Goal: Information Seeking & Learning: Learn about a topic

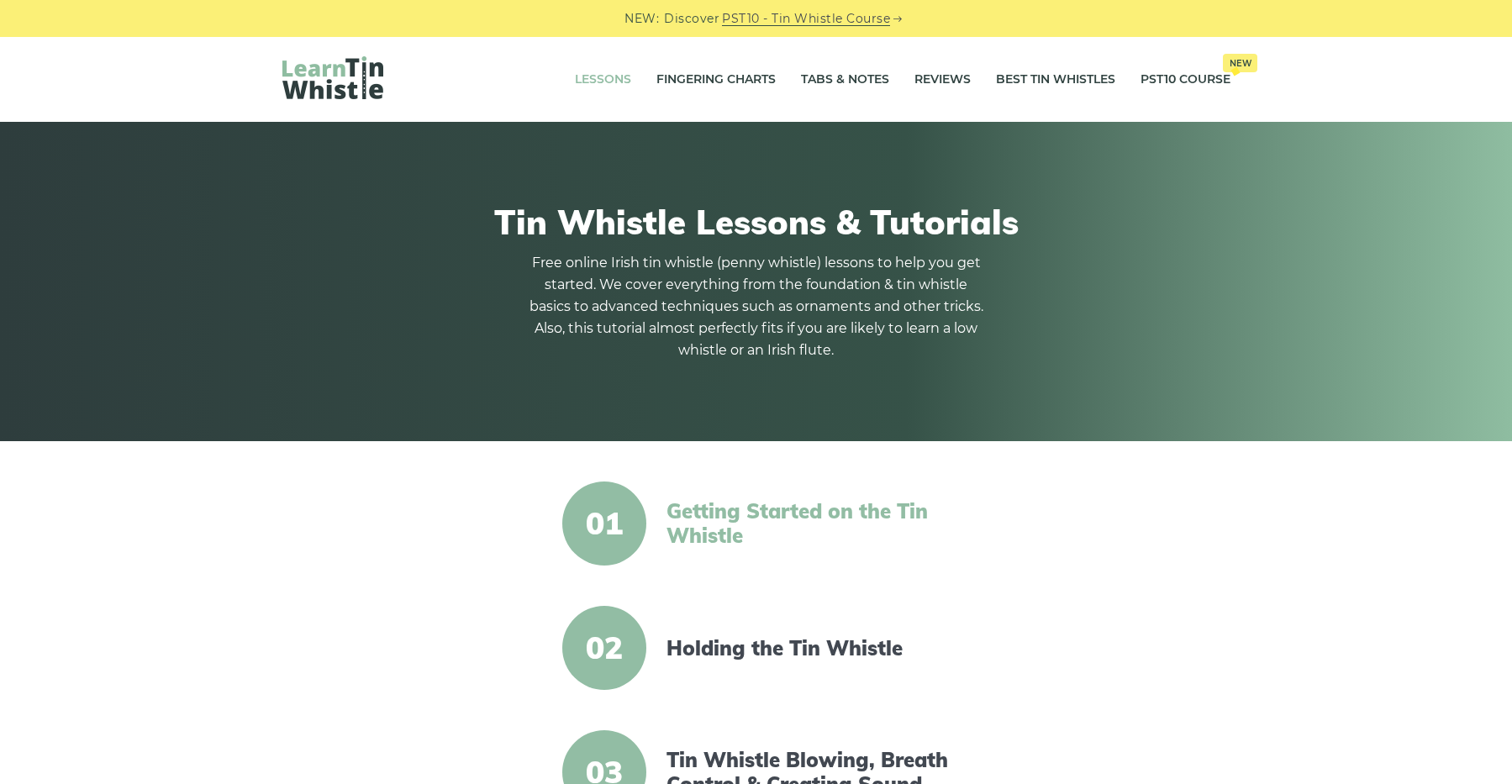
click at [768, 525] on link "Getting Started on the Tin Whistle" at bounding box center [811, 523] width 289 height 48
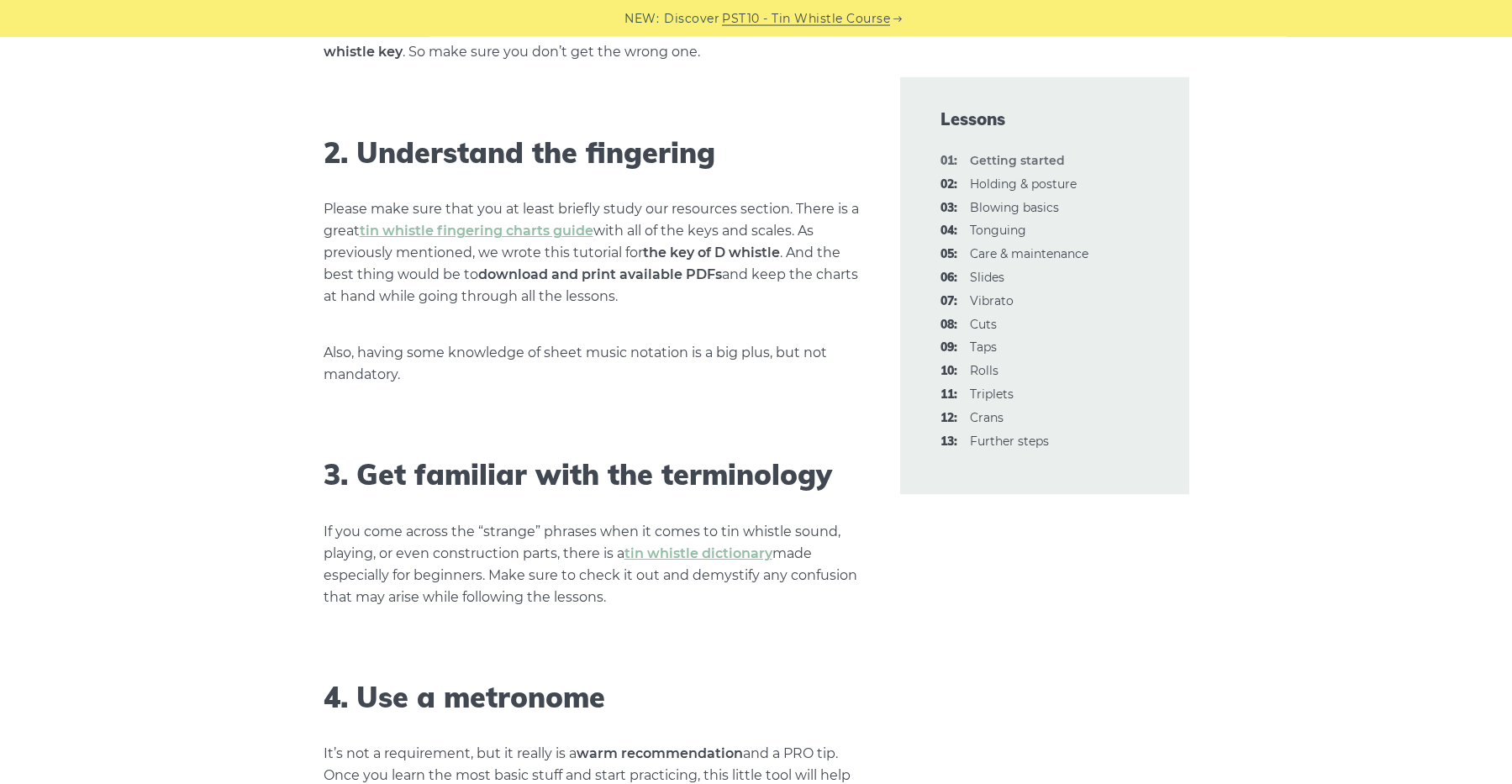
scroll to position [1159, 0]
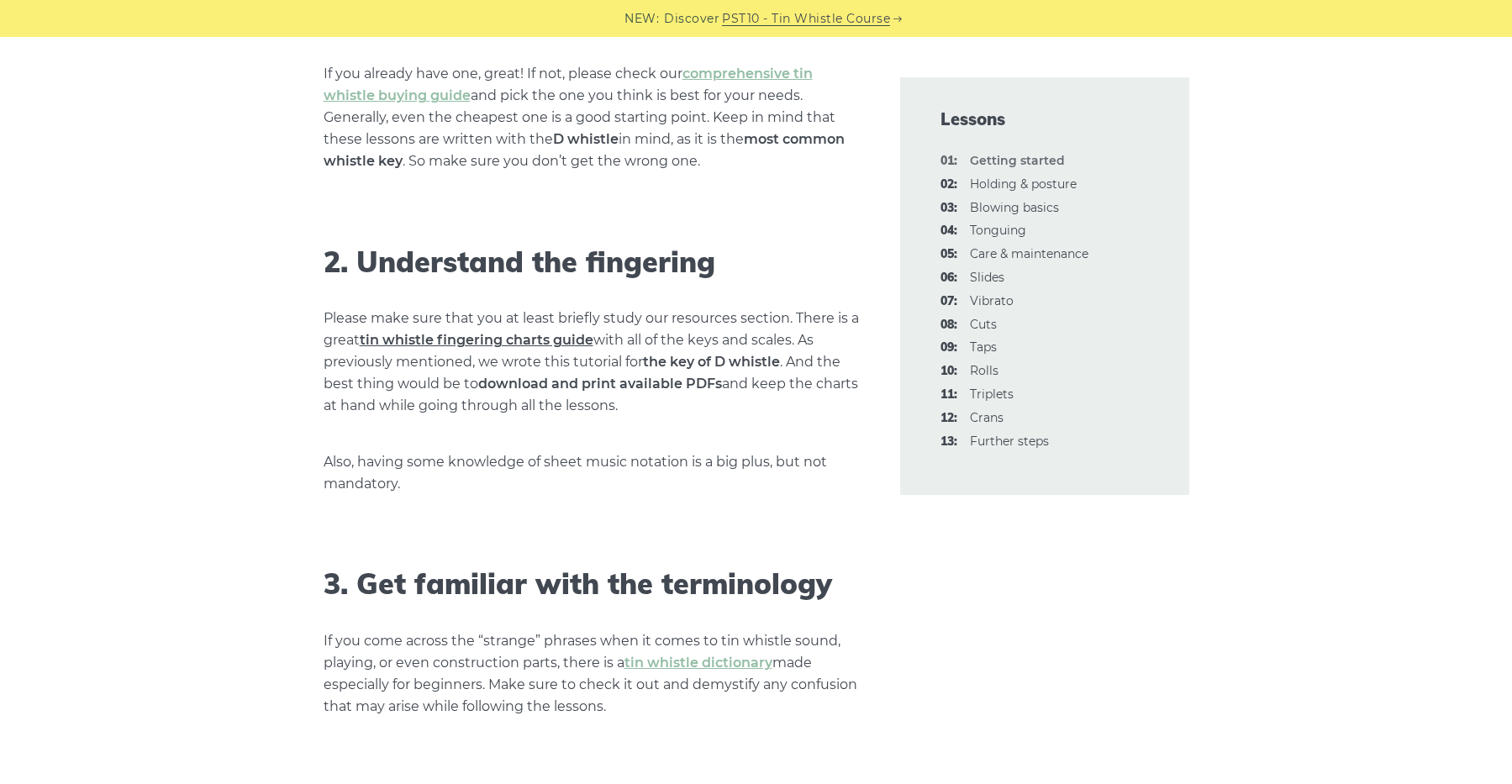
click at [573, 341] on link "tin whistle fingering charts guide" at bounding box center [476, 340] width 234 height 16
click at [1025, 187] on link "02: Holding & posture" at bounding box center [1023, 184] width 107 height 15
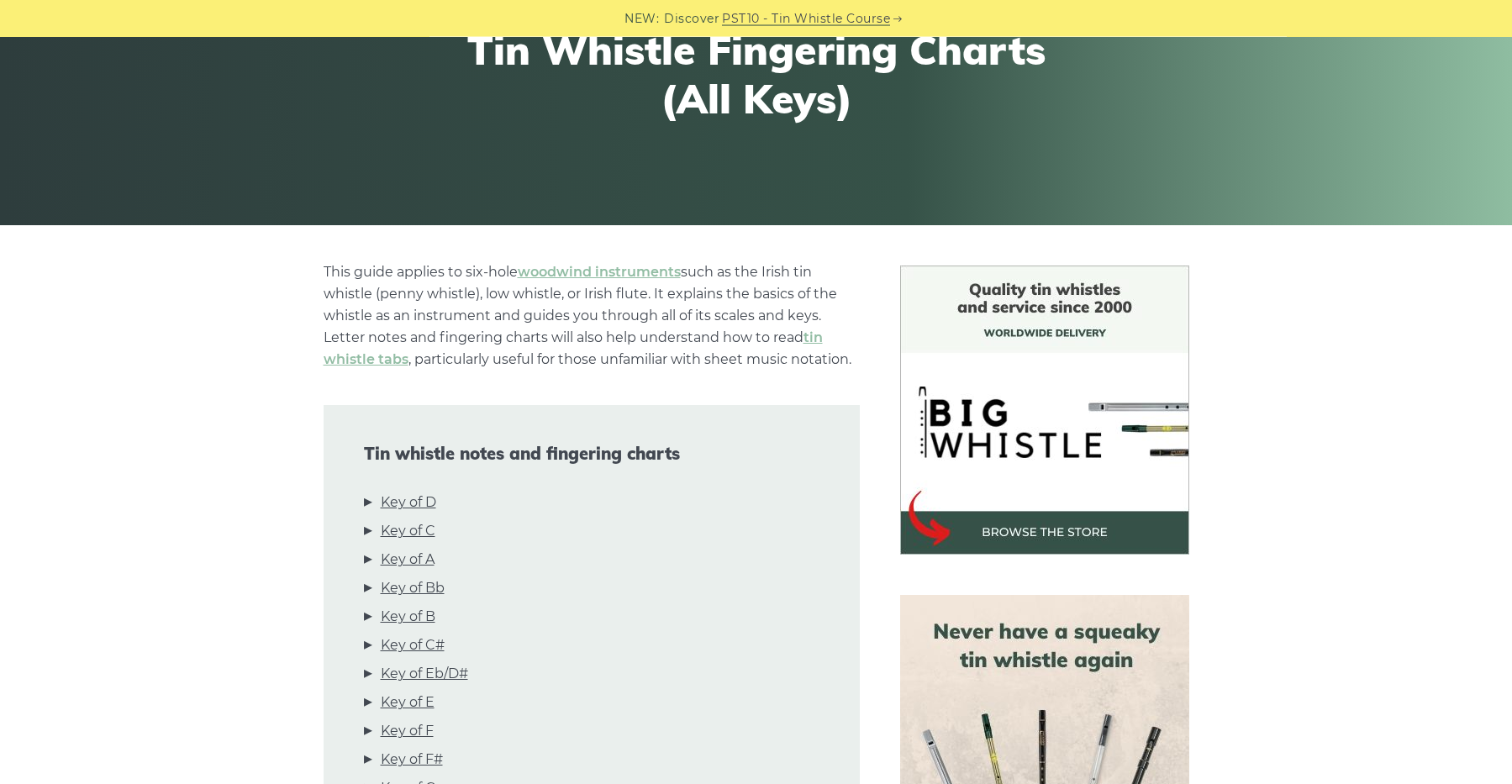
scroll to position [232, 0]
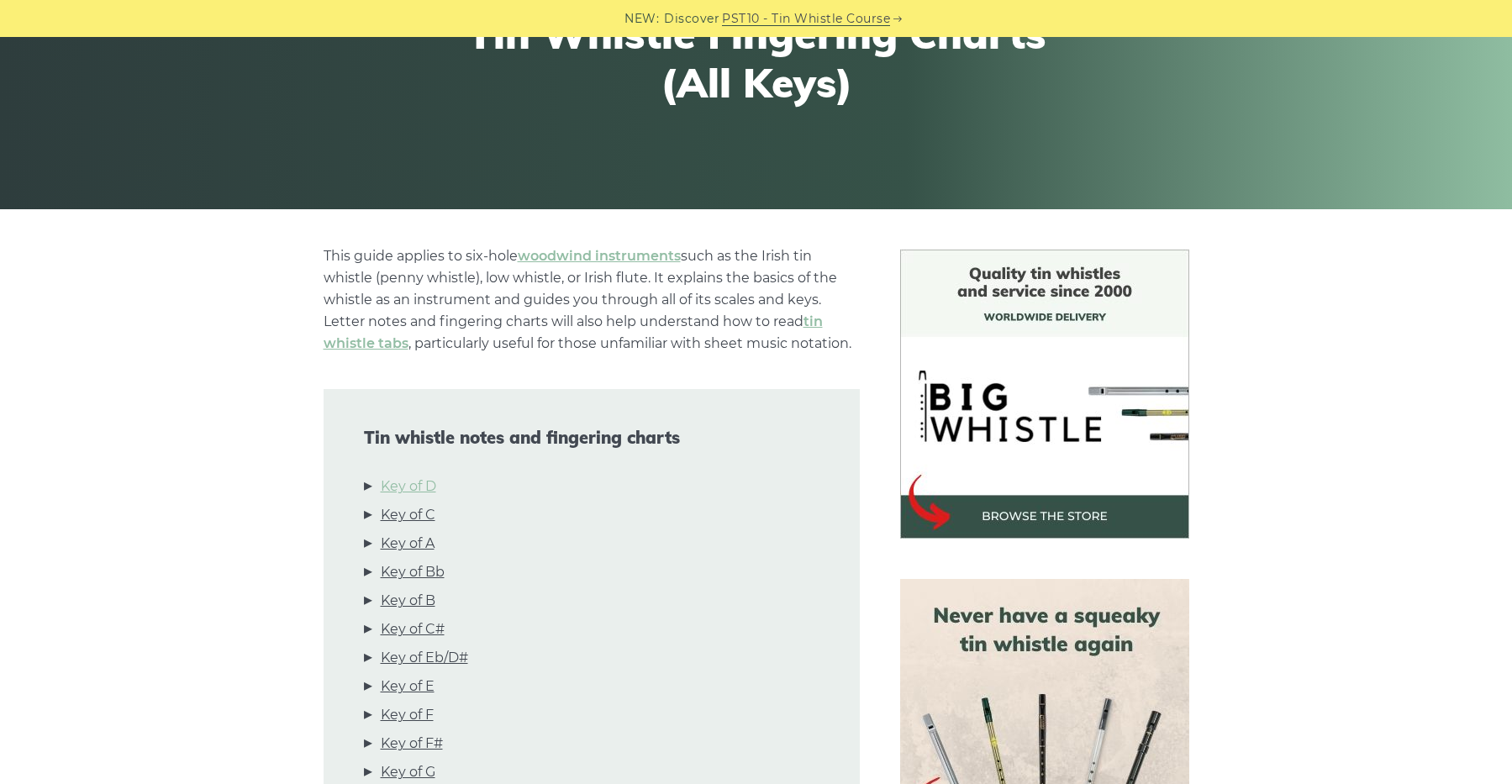
click at [421, 485] on link "Key of D" at bounding box center [409, 487] width 56 height 22
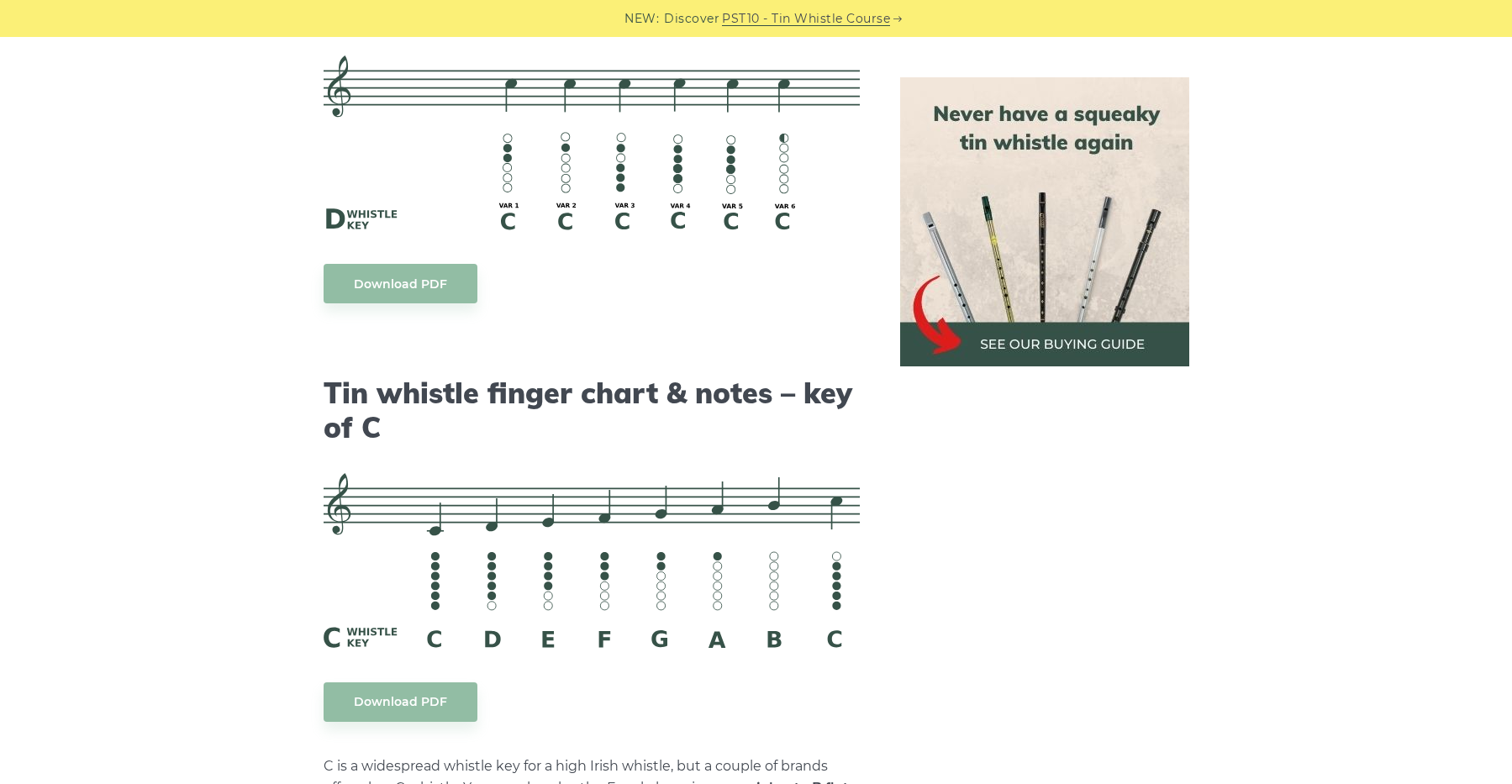
scroll to position [3778, 0]
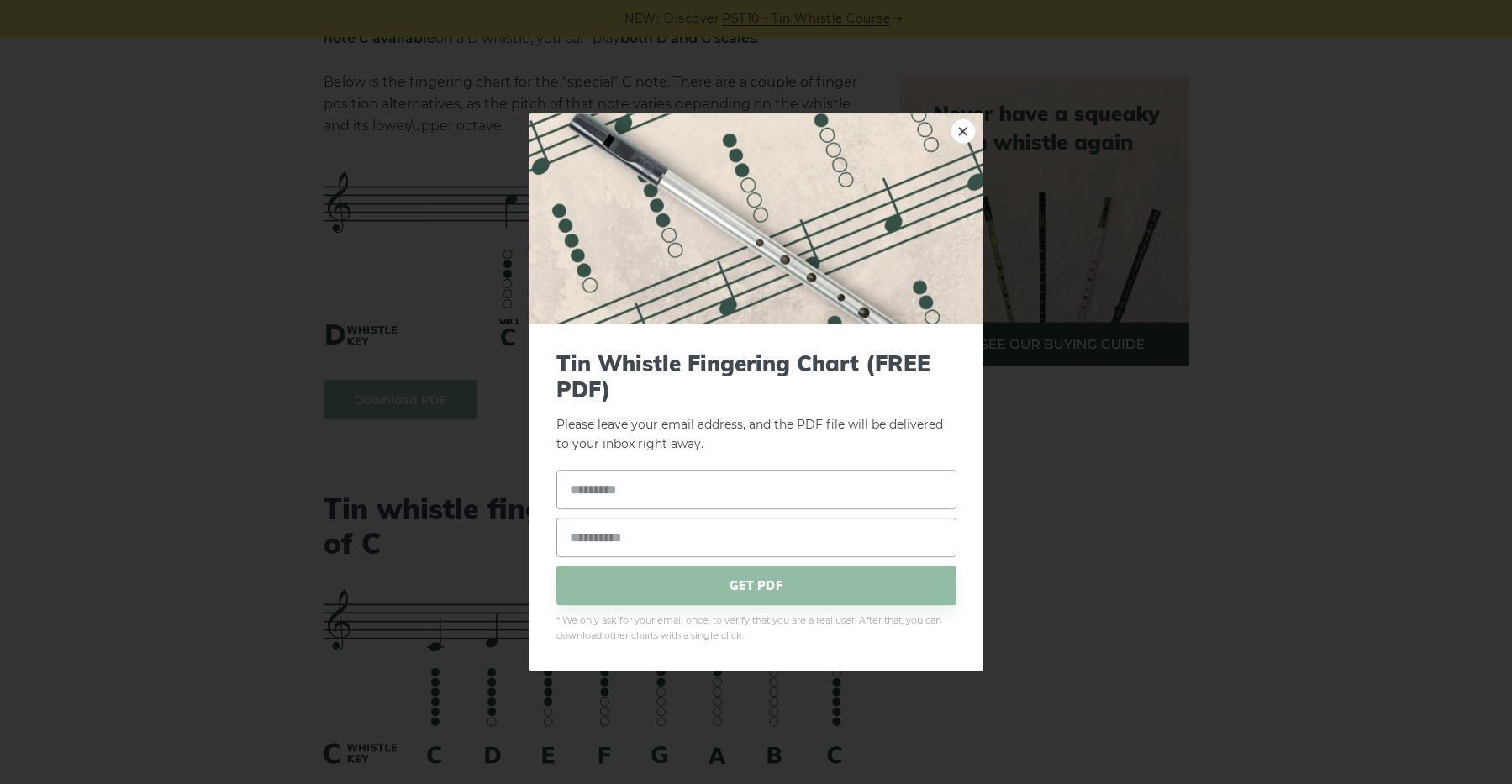
click at [962, 130] on link "×" at bounding box center [963, 131] width 25 height 25
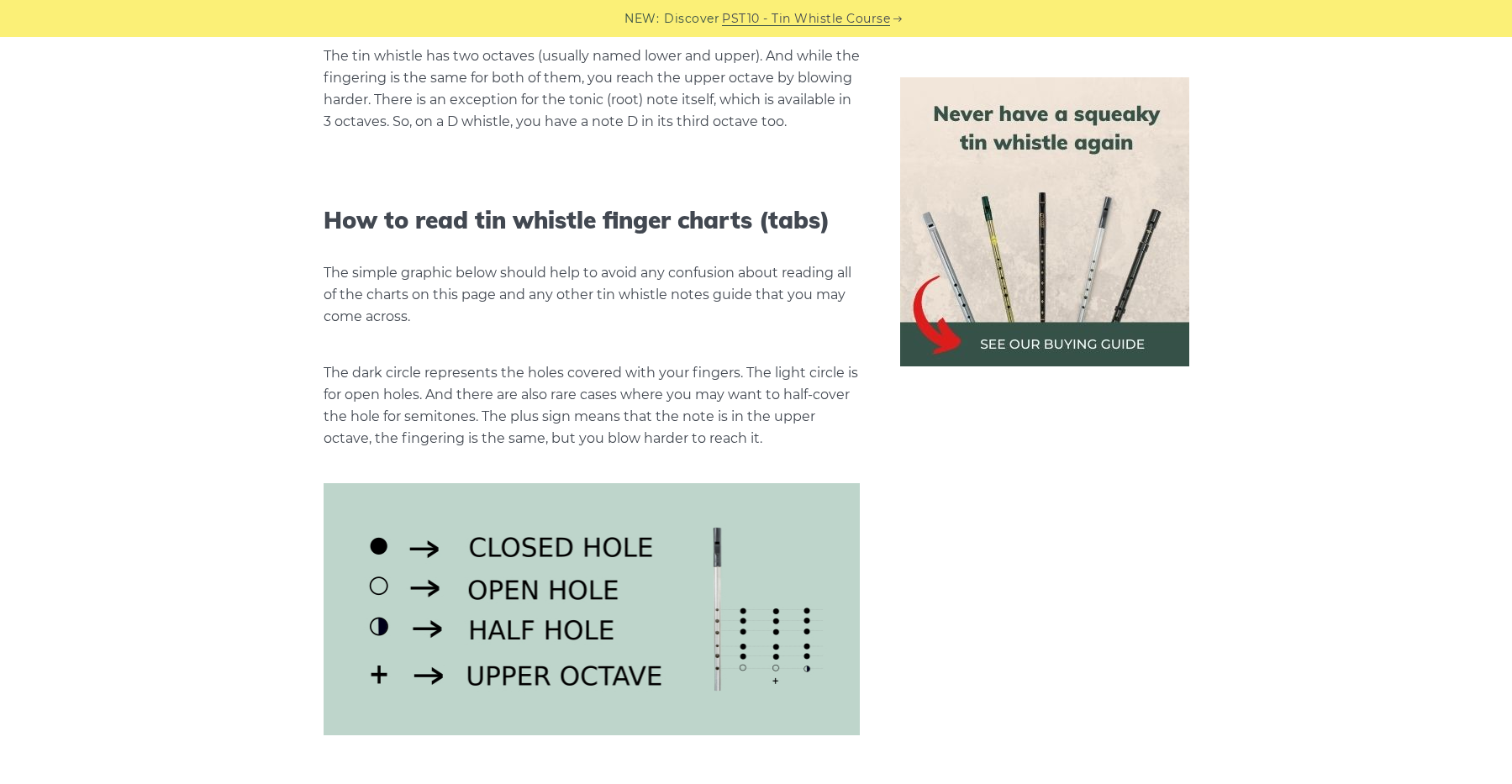
scroll to position [1806, 0]
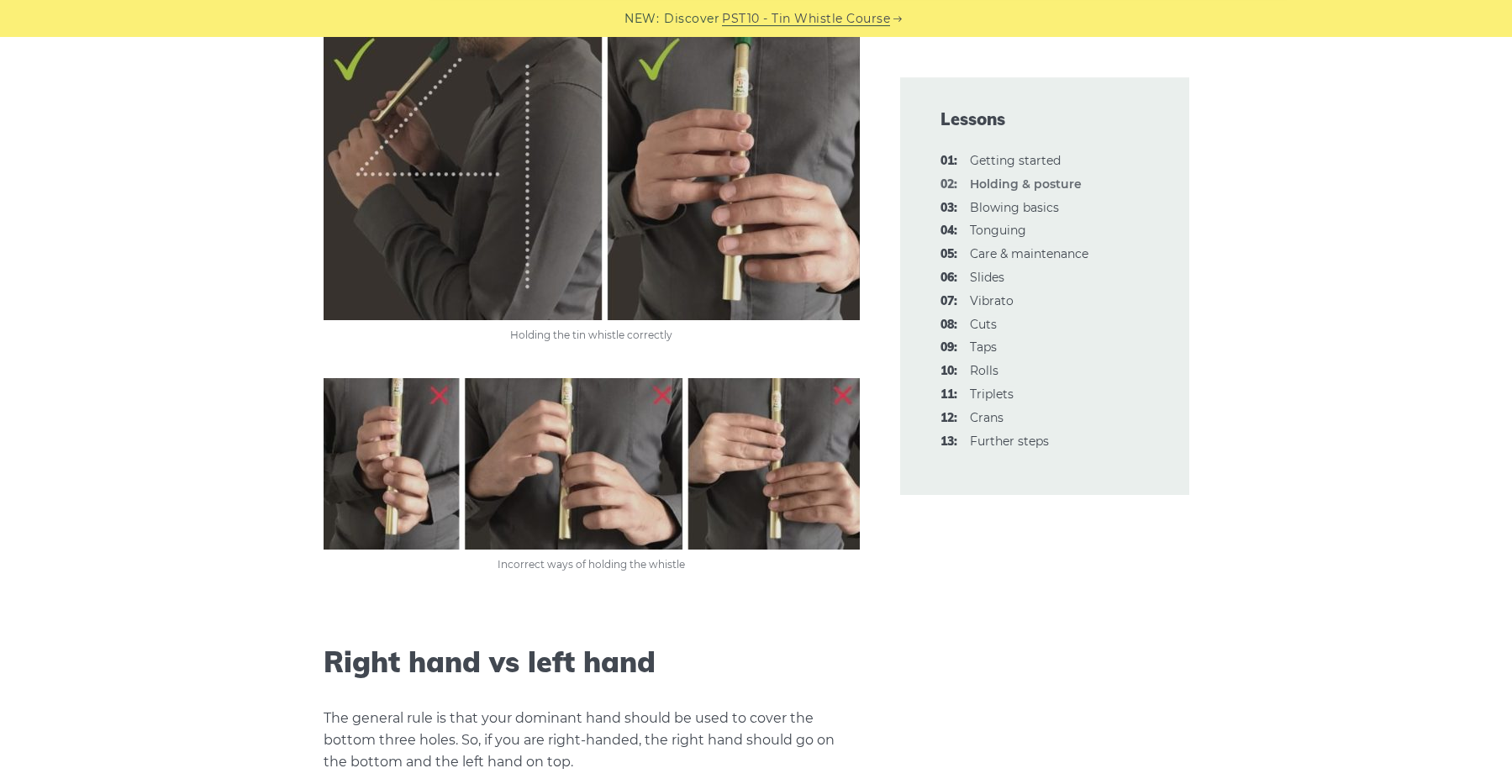
scroll to position [1044, 0]
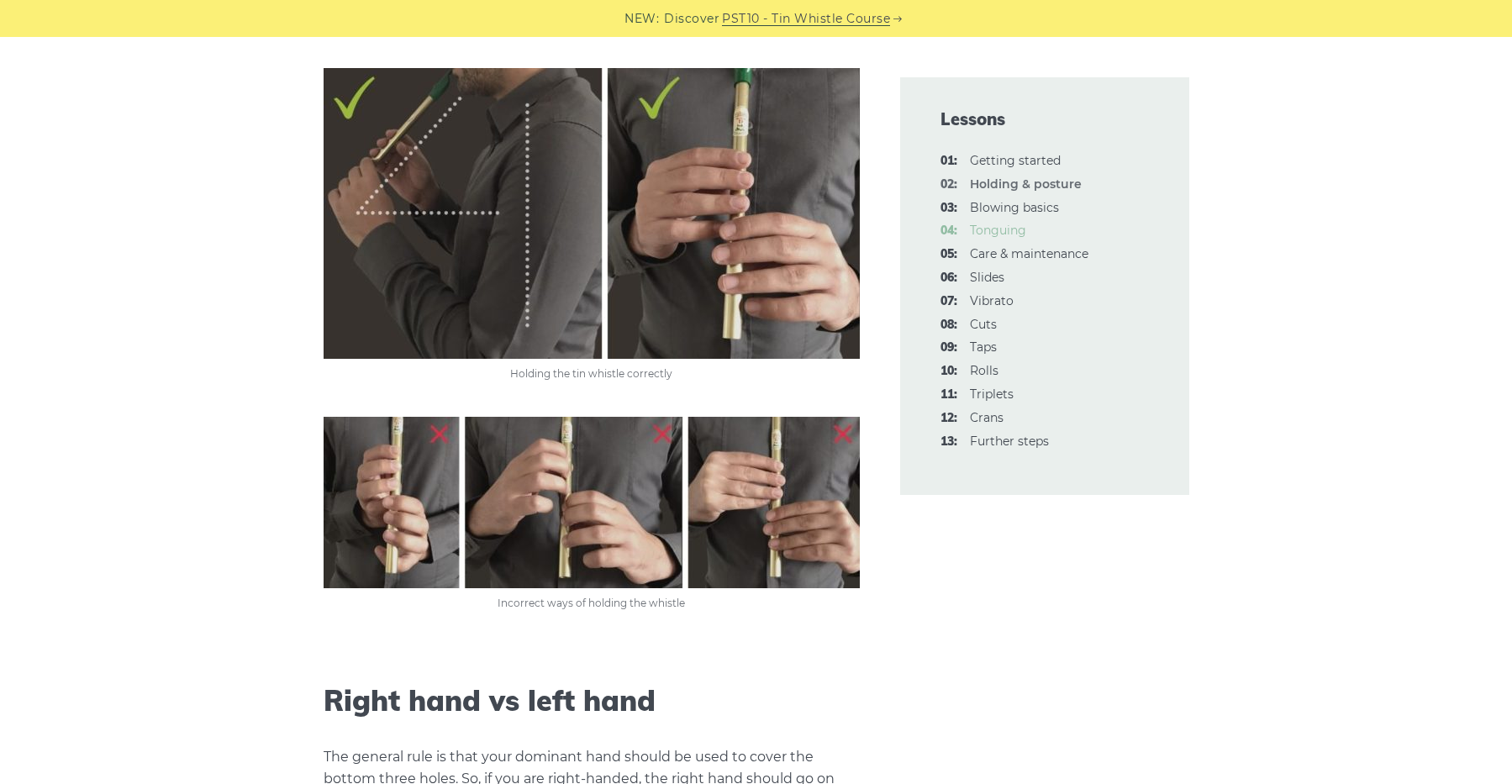
click at [1018, 229] on link "04: Tonguing" at bounding box center [998, 229] width 56 height 15
click at [1031, 159] on link "01: Getting started" at bounding box center [1015, 160] width 91 height 15
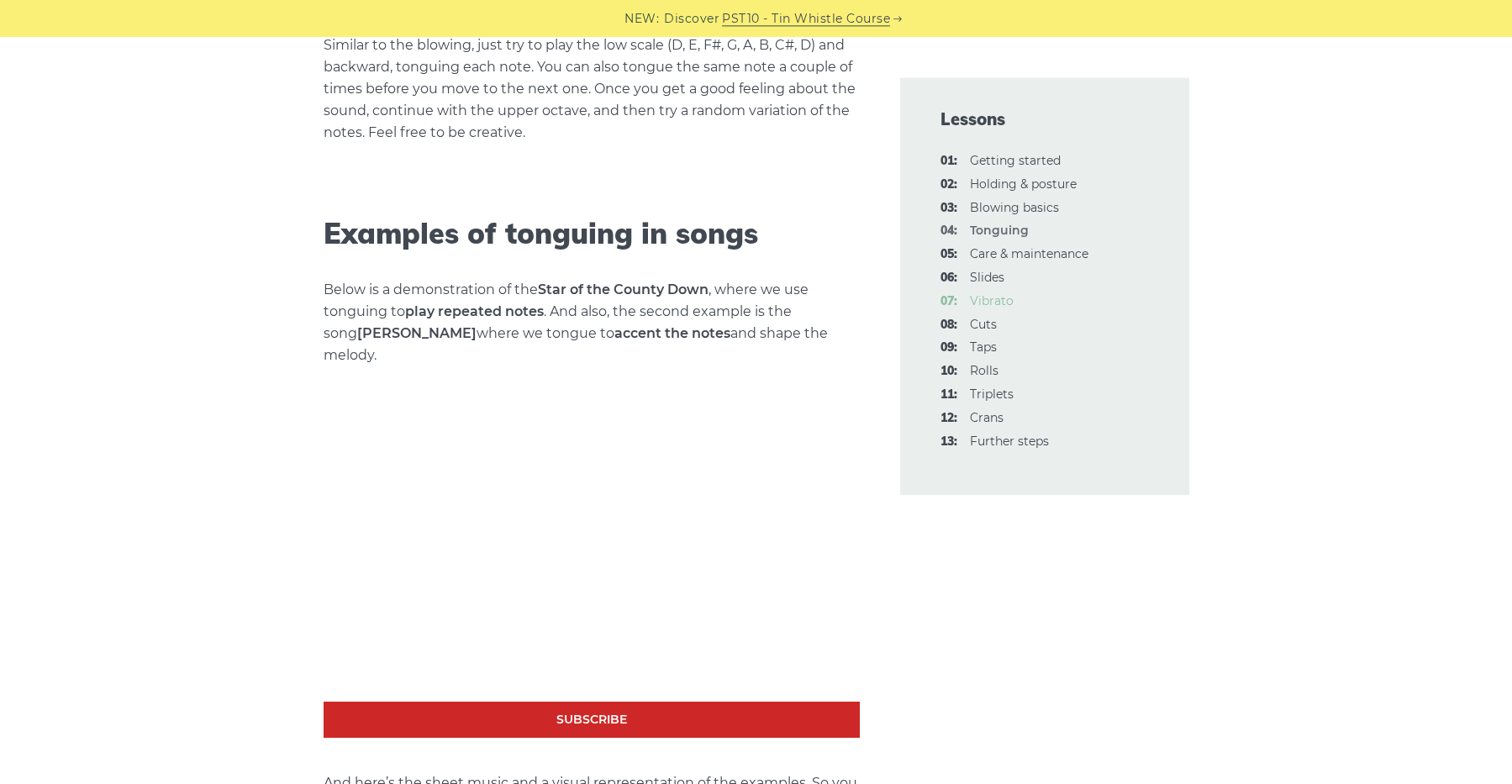
scroll to position [1971, 0]
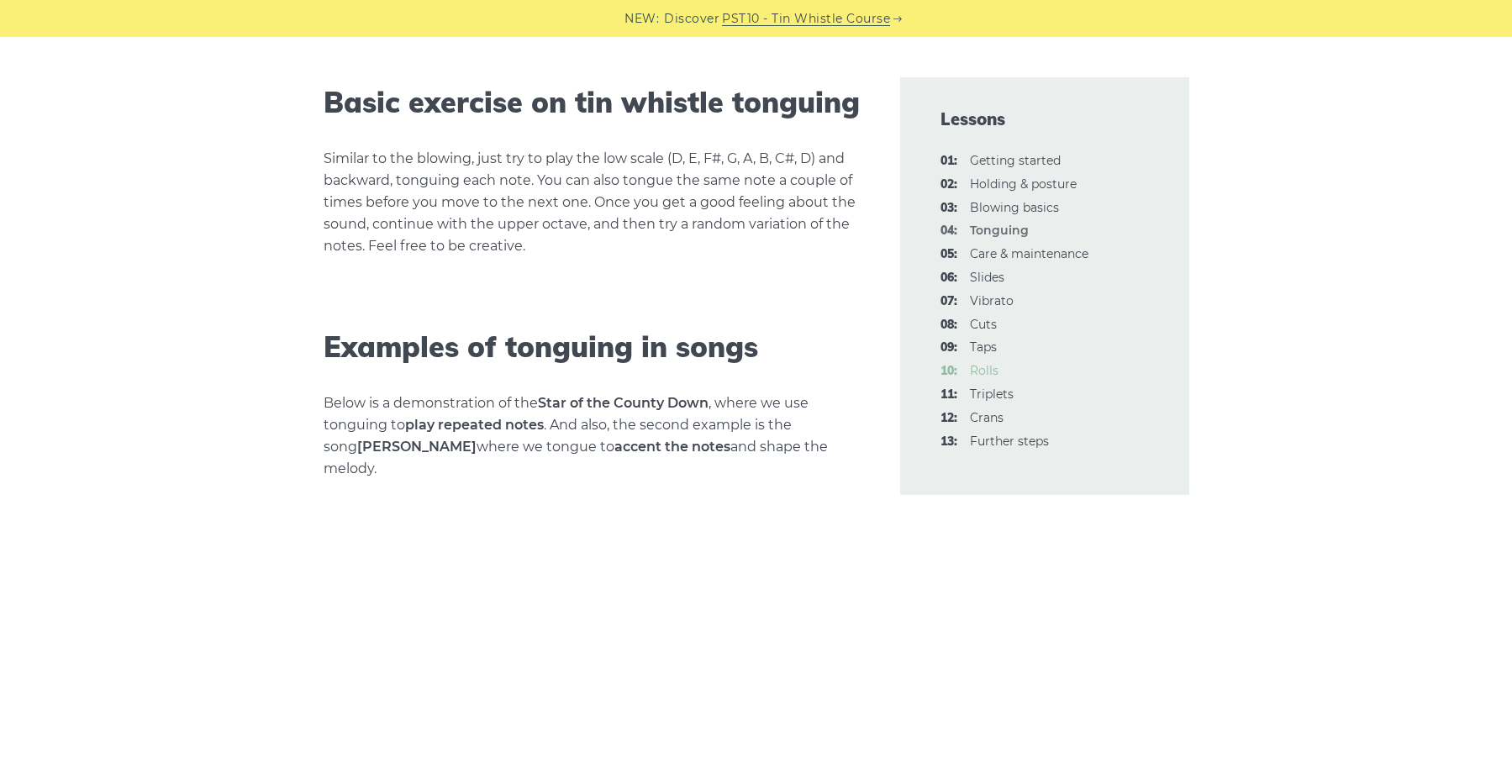
click at [991, 368] on link "10: Rolls" at bounding box center [984, 370] width 29 height 15
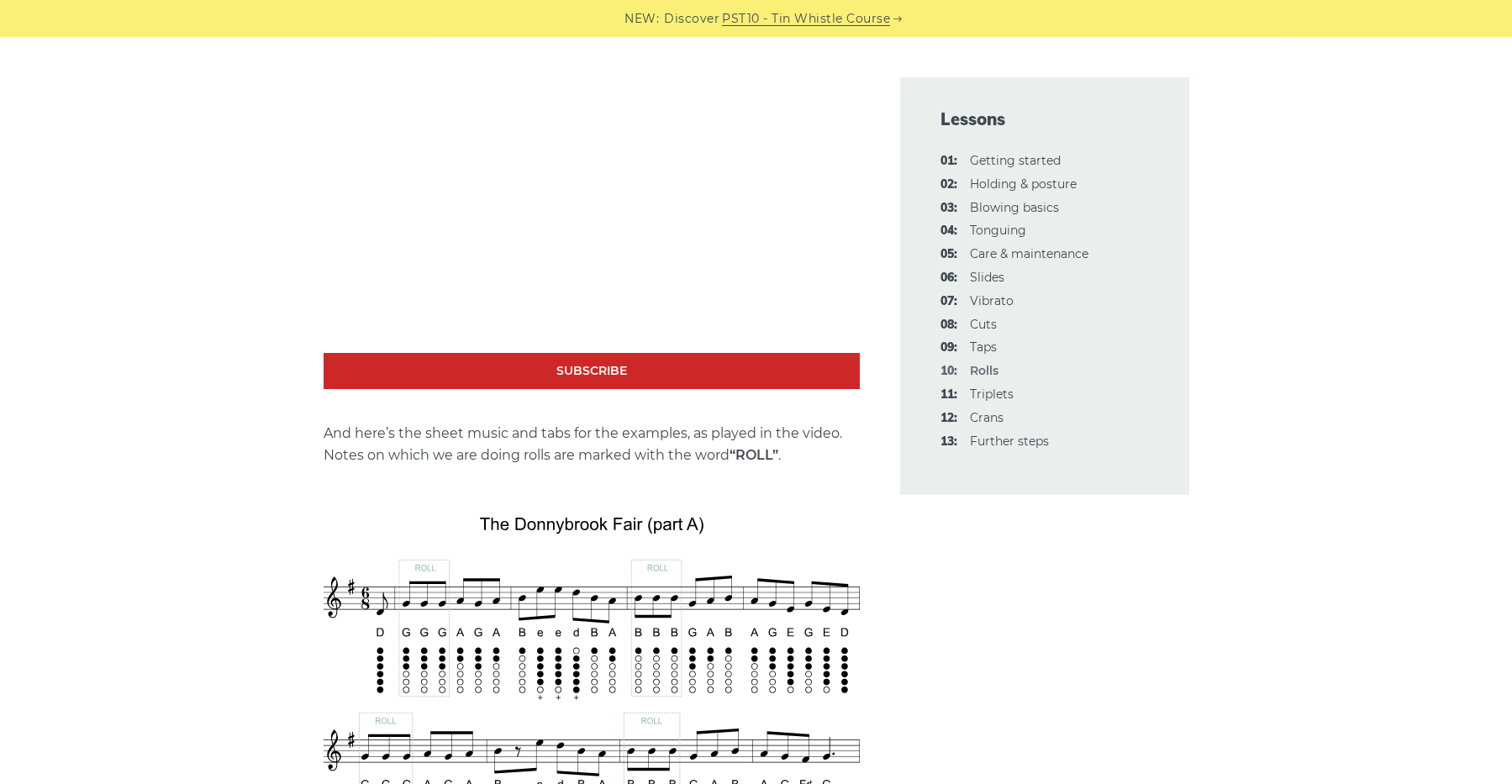
scroll to position [2434, 0]
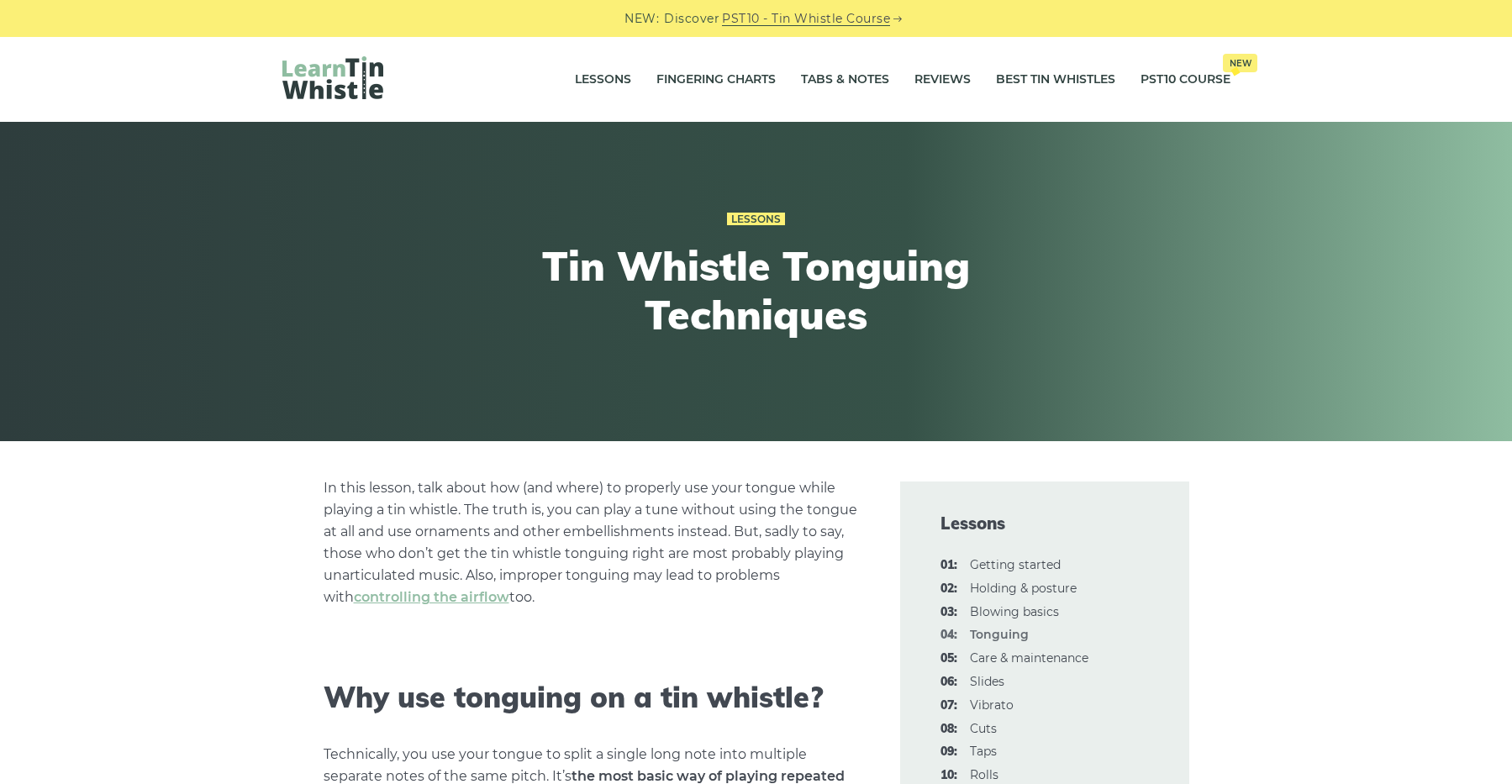
scroll to position [1971, 0]
